Goal: Find specific page/section: Find specific page/section

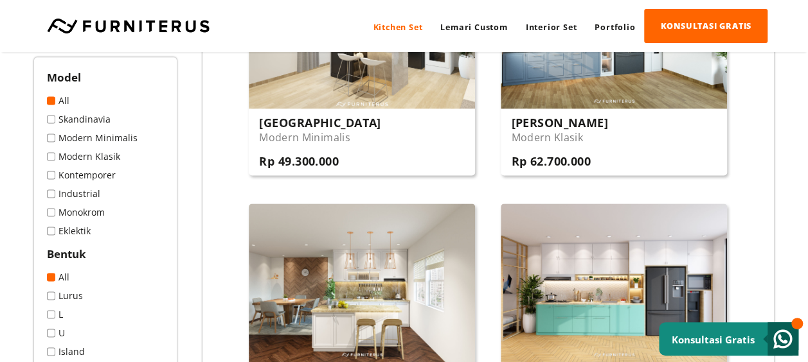
scroll to position [821, 0]
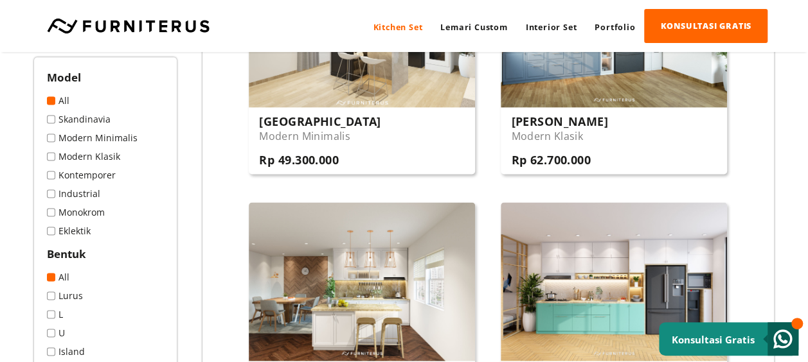
click at [73, 301] on div "Bentuk All Lurus L" at bounding box center [105, 302] width 117 height 111
click at [72, 296] on link "Lurus" at bounding box center [105, 296] width 117 height 12
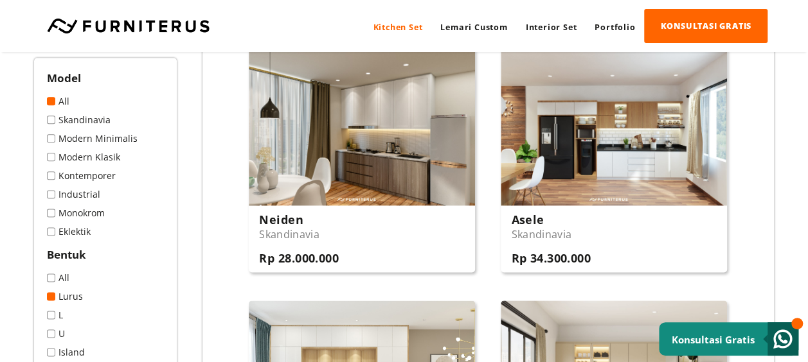
scroll to position [749, 0]
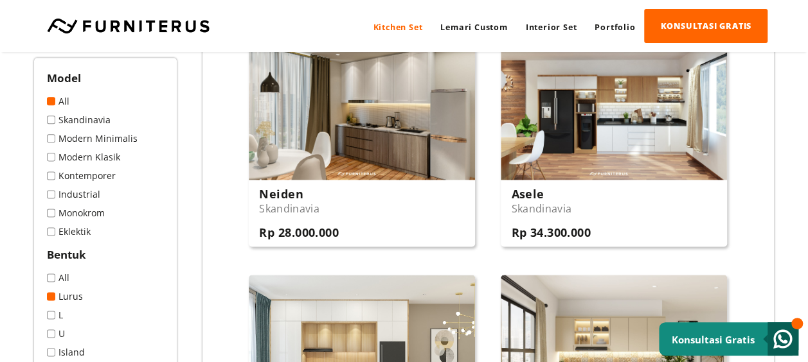
click at [100, 118] on link "Skandinavia" at bounding box center [105, 120] width 117 height 12
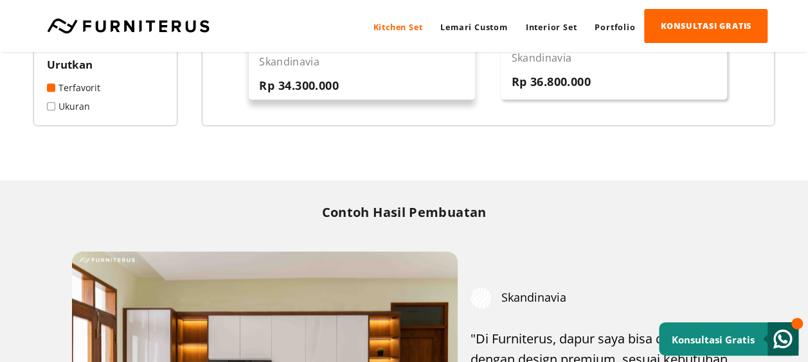
scroll to position [835, 0]
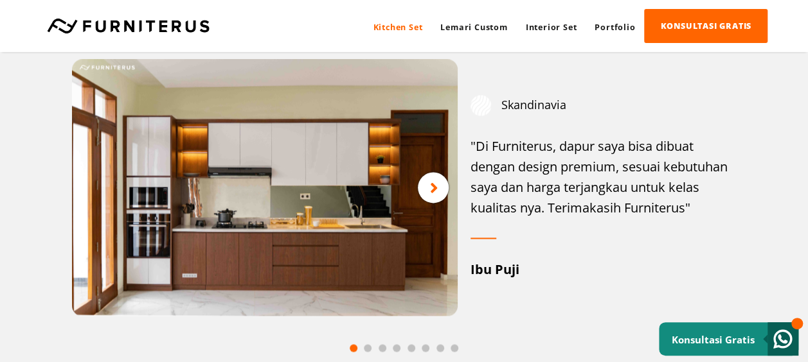
click at [427, 189] on div at bounding box center [433, 187] width 31 height 31
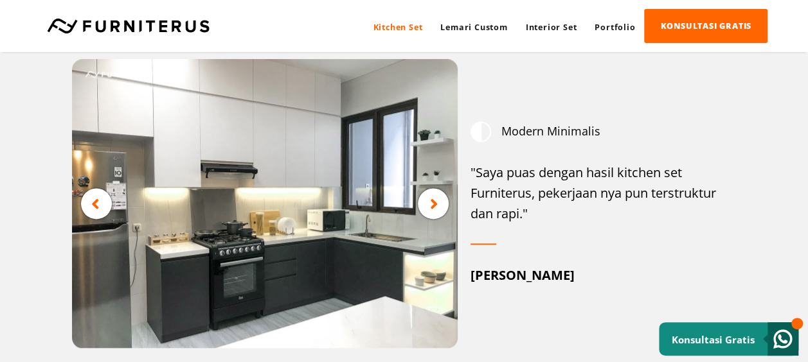
click at [96, 202] on icon at bounding box center [95, 203] width 8 height 16
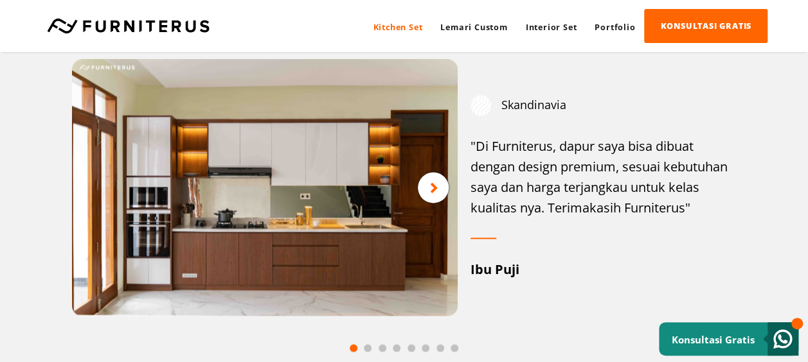
click at [430, 190] on icon at bounding box center [434, 187] width 8 height 16
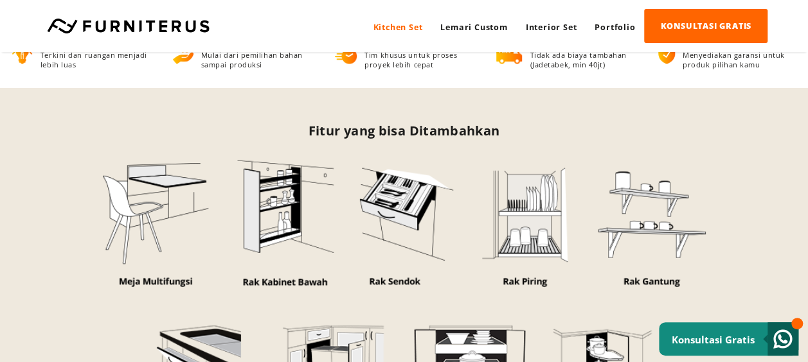
scroll to position [1285, 0]
